Goal: Transaction & Acquisition: Purchase product/service

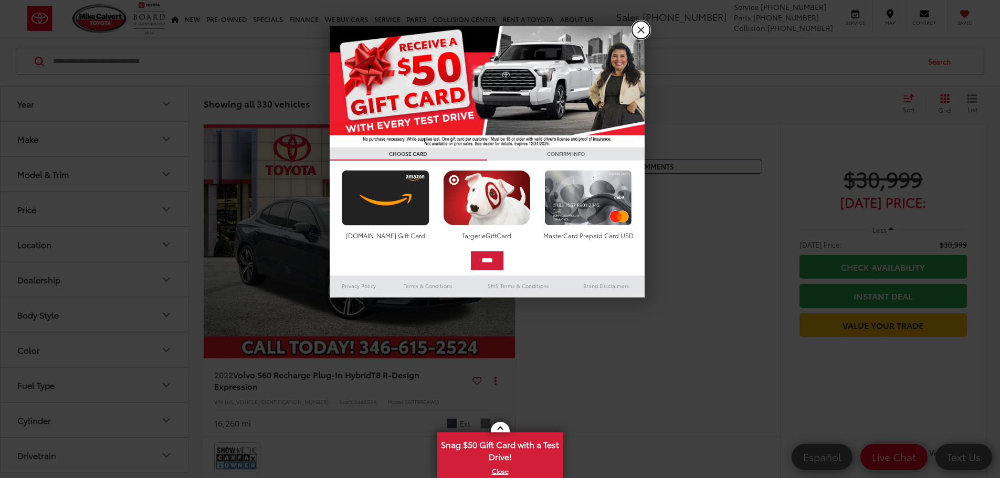
click at [636, 25] on link "X" at bounding box center [641, 30] width 18 height 18
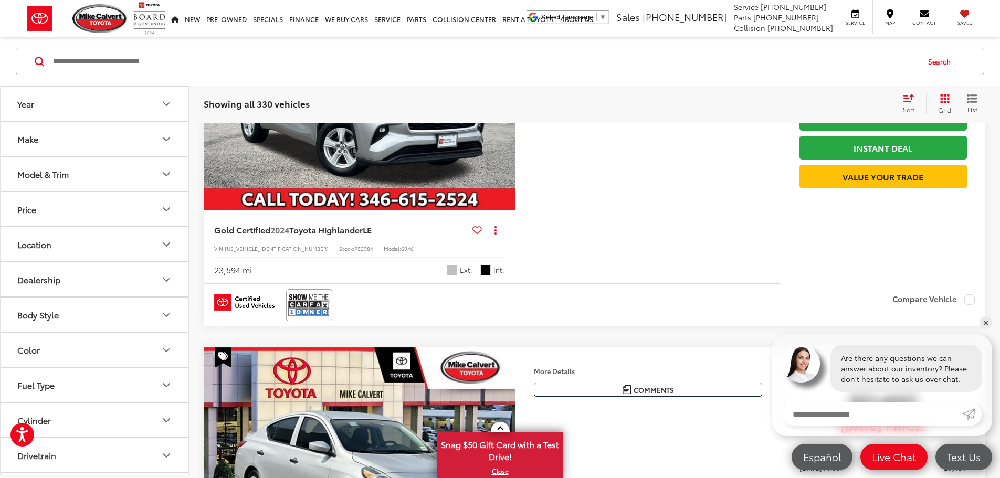
scroll to position [210, 0]
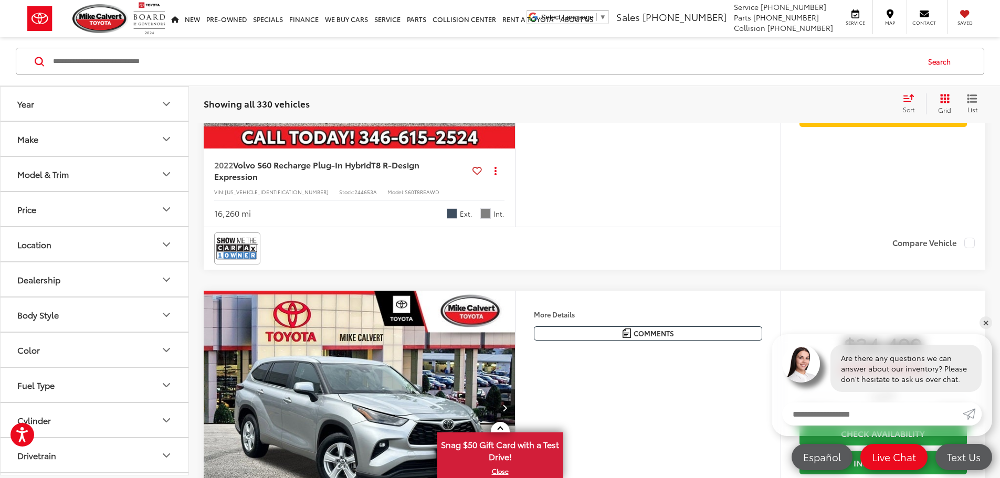
click at [129, 133] on button "Make" at bounding box center [95, 139] width 189 height 34
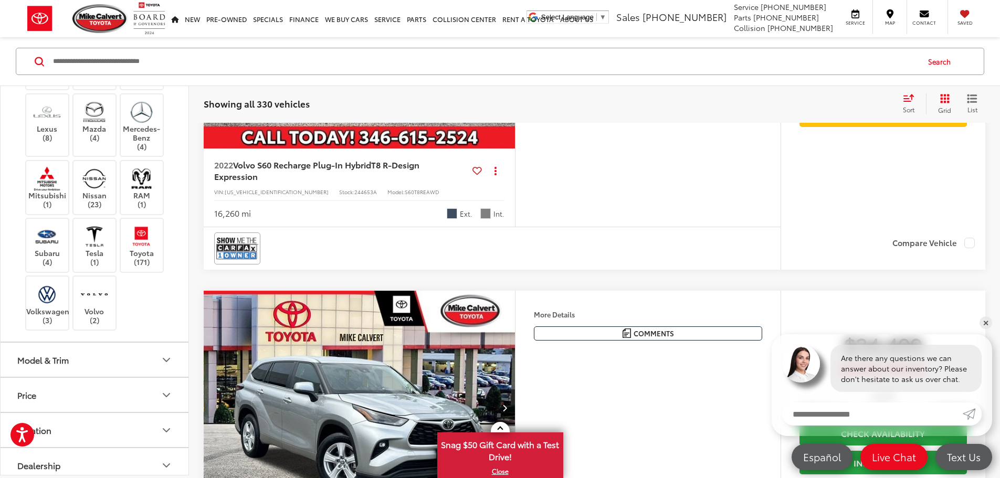
scroll to position [315, 0]
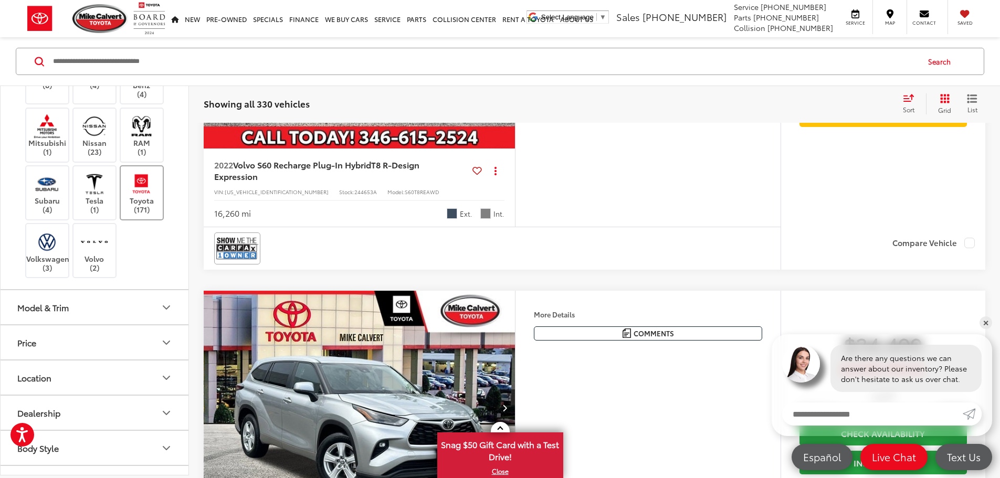
click at [134, 214] on label "Toyota (171)" at bounding box center [142, 193] width 43 height 43
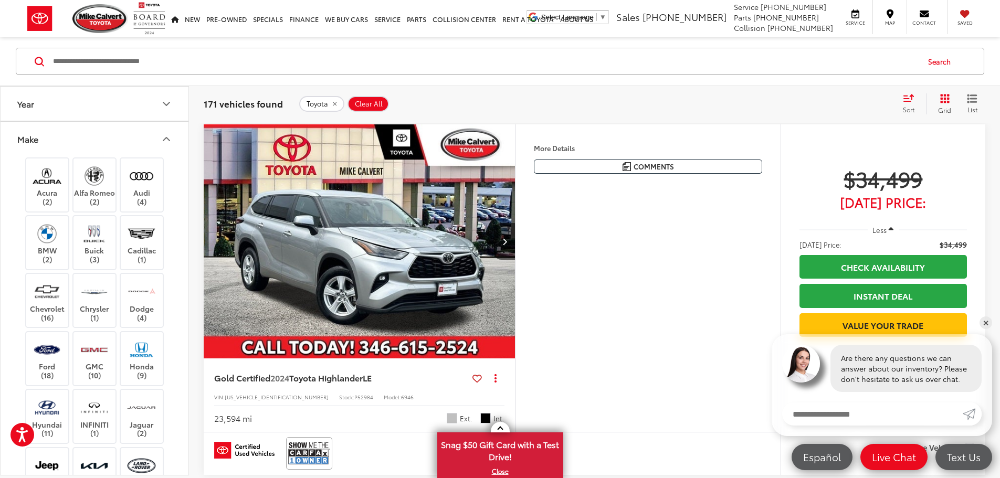
click at [162, 136] on icon "Make" at bounding box center [166, 139] width 13 height 13
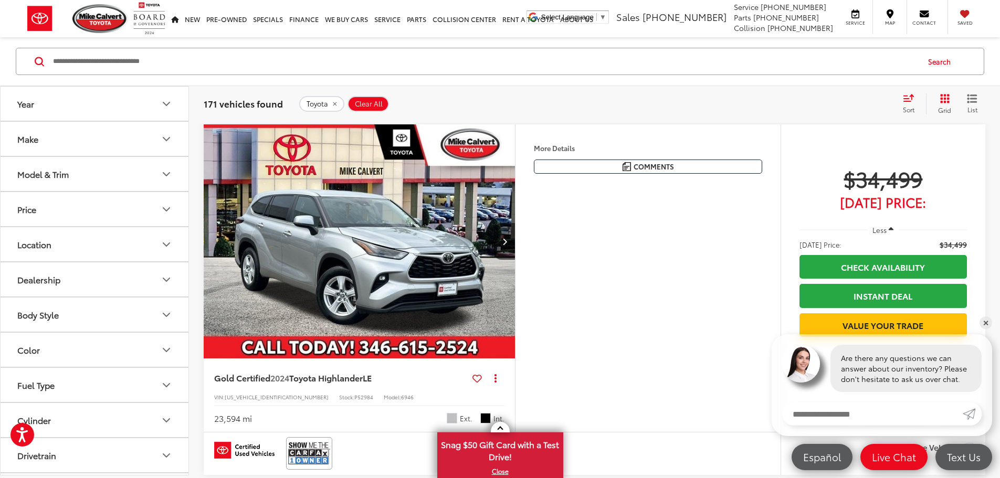
click at [105, 171] on button "Model & Trim" at bounding box center [95, 174] width 189 height 34
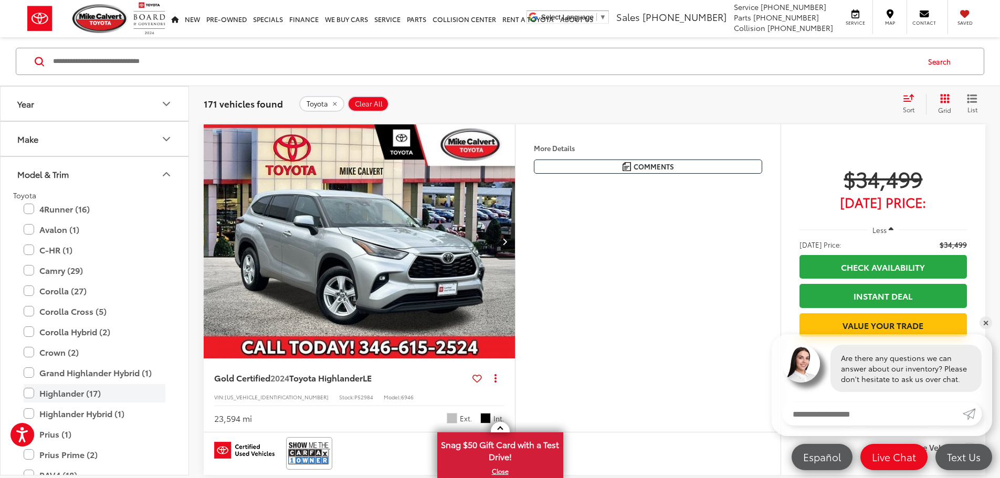
scroll to position [210, 0]
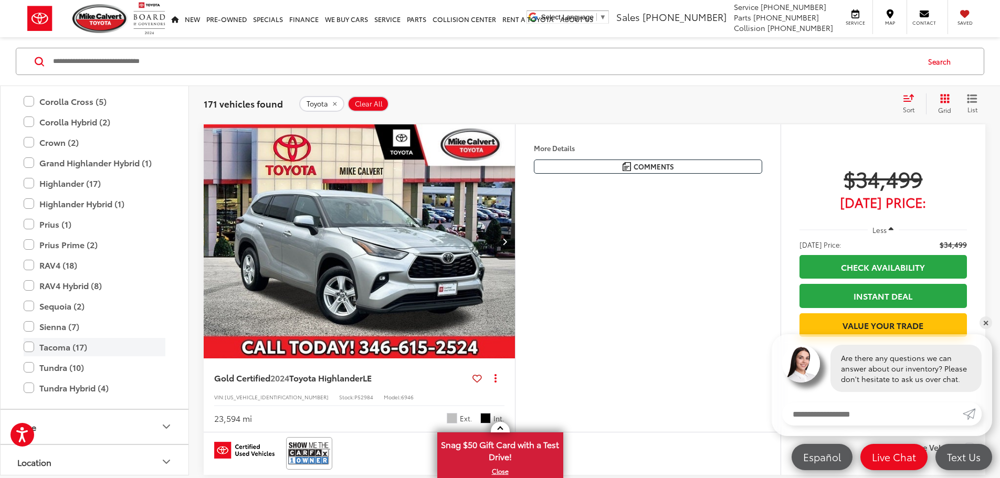
click at [67, 351] on label "Tacoma (17)" at bounding box center [95, 347] width 142 height 18
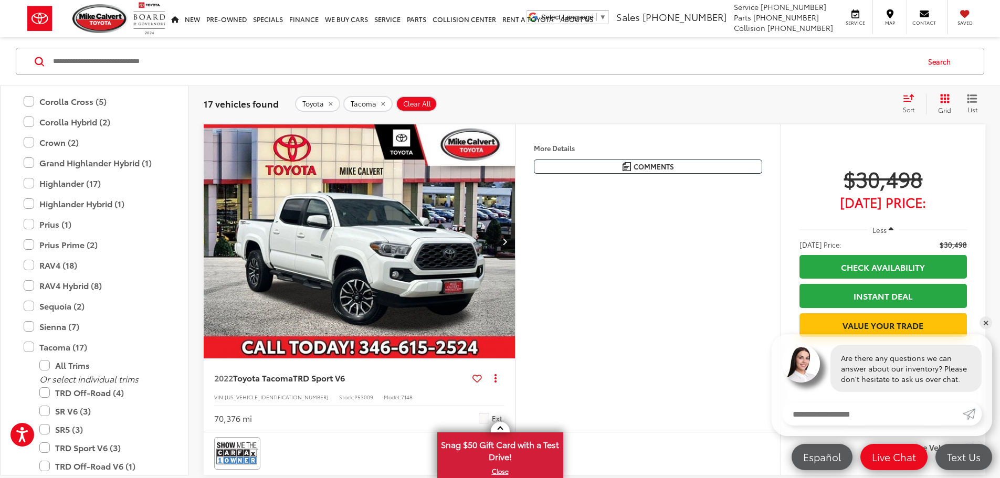
click at [567, 87] on div "17 vehicles found Toyota Tacoma Clear All + 0 test Sort Price: High to Low Pric…" at bounding box center [594, 104] width 811 height 38
click at [507, 245] on icon "Next image" at bounding box center [505, 241] width 5 height 7
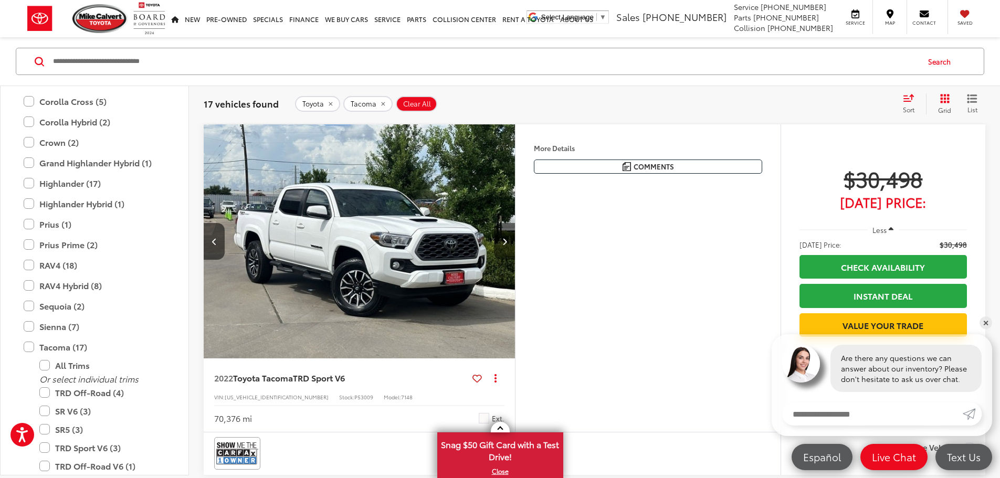
click at [507, 245] on icon "Next image" at bounding box center [505, 241] width 5 height 7
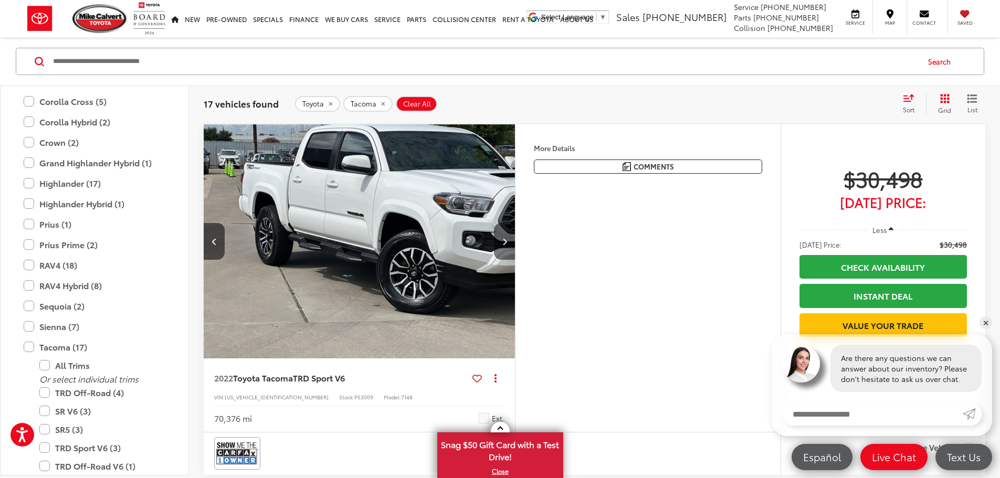
click at [507, 245] on icon "Next image" at bounding box center [505, 241] width 5 height 7
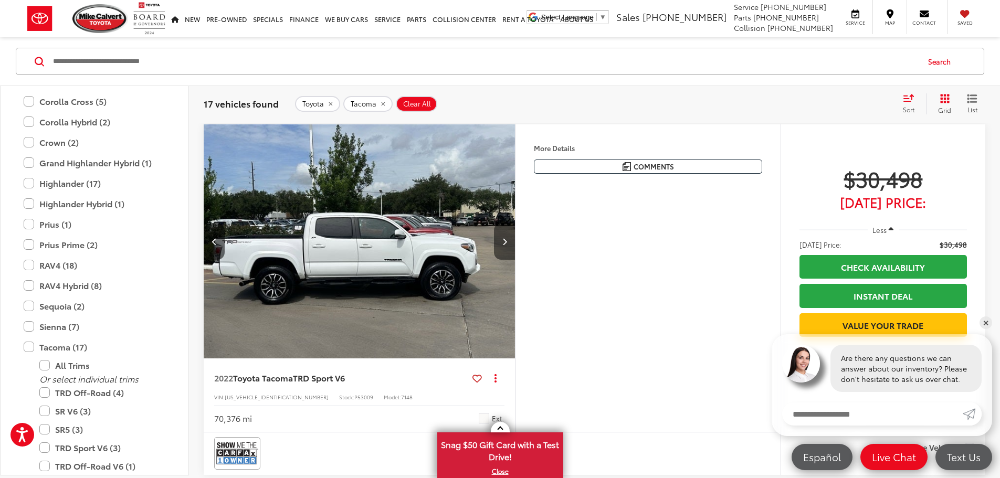
click at [507, 245] on icon "Next image" at bounding box center [505, 241] width 5 height 7
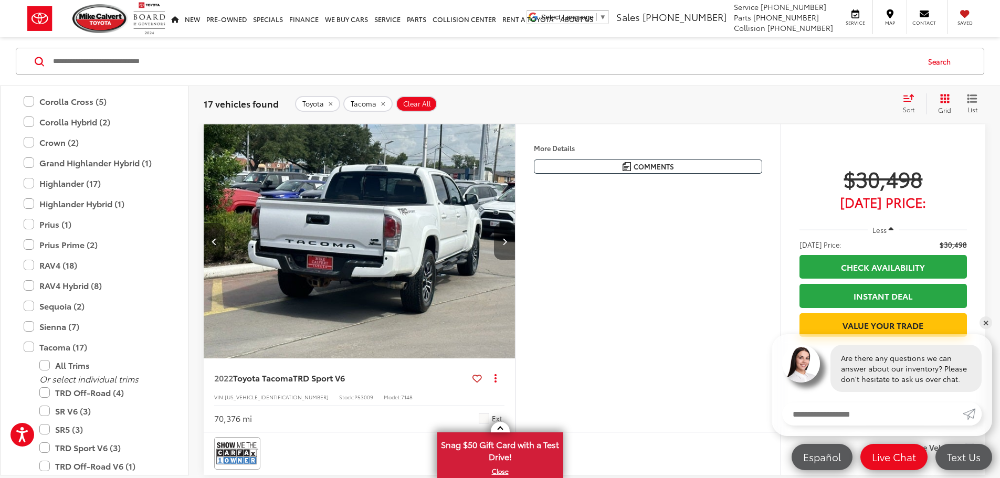
click at [507, 245] on icon "Next image" at bounding box center [505, 241] width 5 height 7
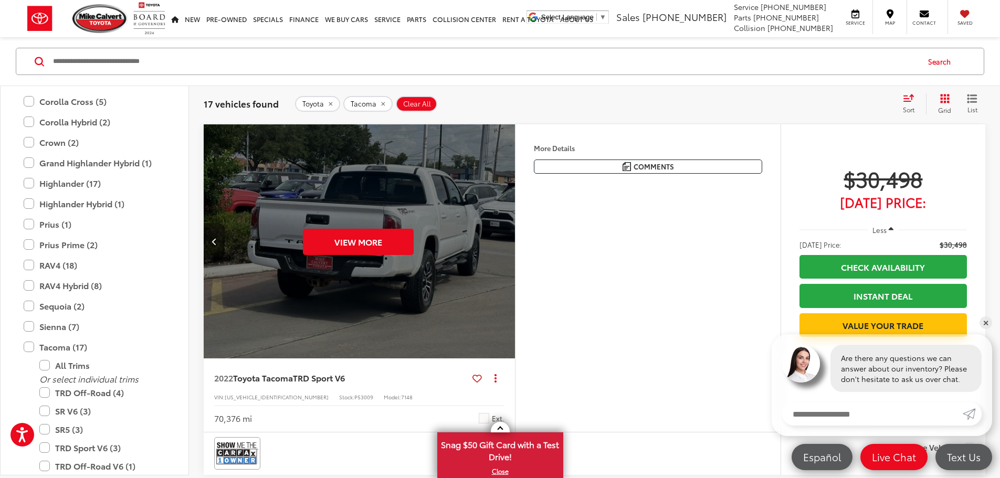
scroll to position [0, 1991]
click at [515, 272] on div "View More" at bounding box center [358, 241] width 313 height 235
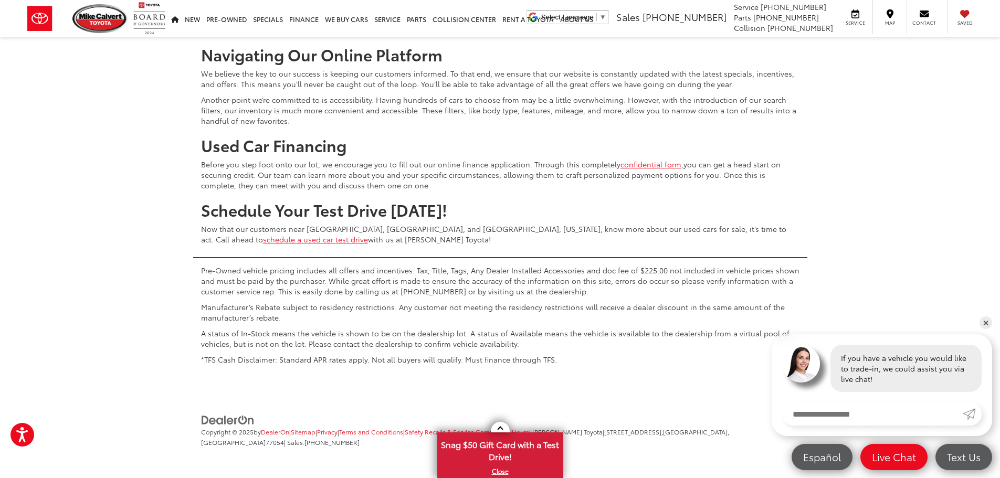
scroll to position [5146, 0]
